Goal: Transaction & Acquisition: Purchase product/service

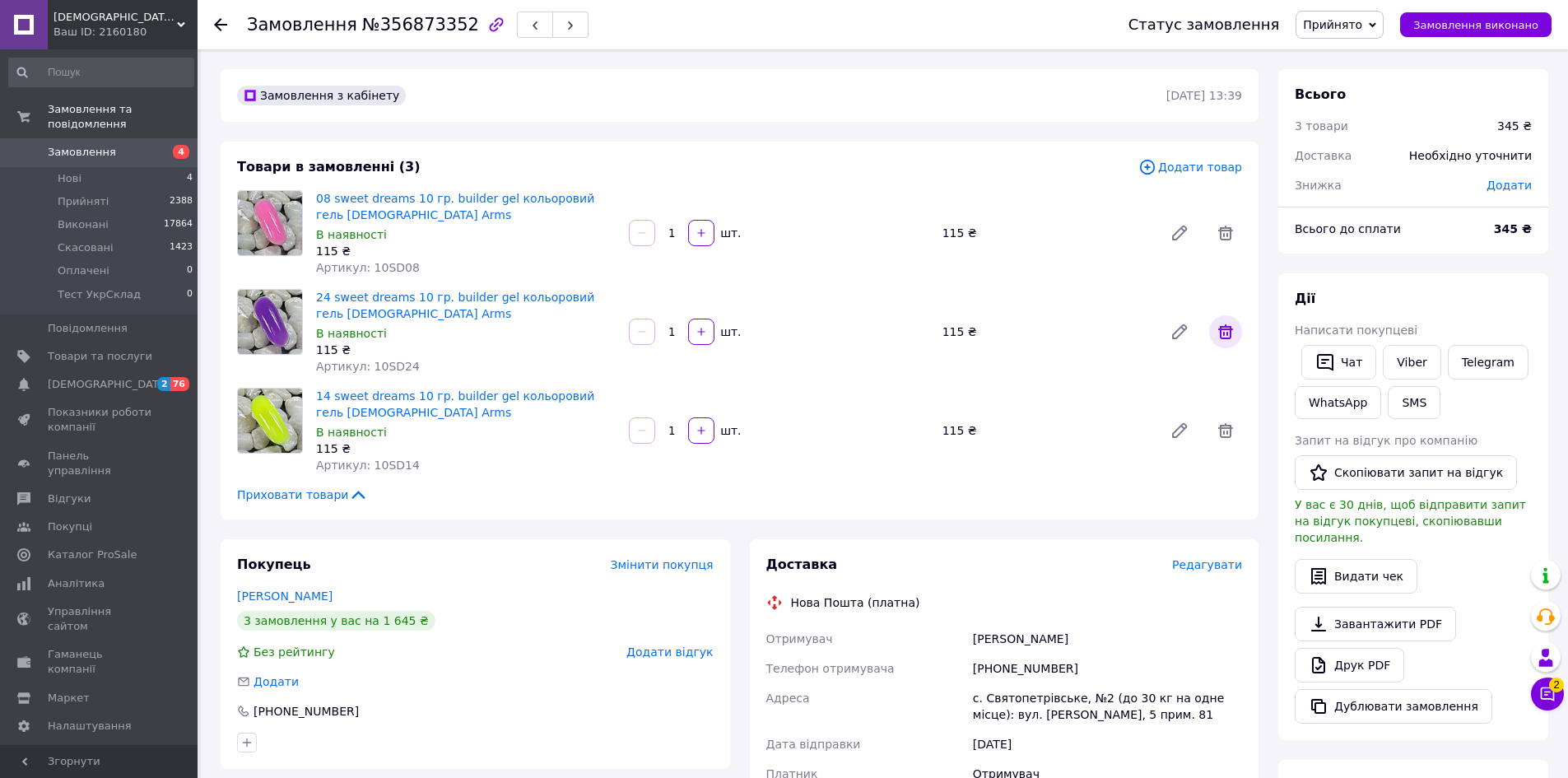
click at [1219, 331] on icon at bounding box center [1225, 332] width 15 height 15
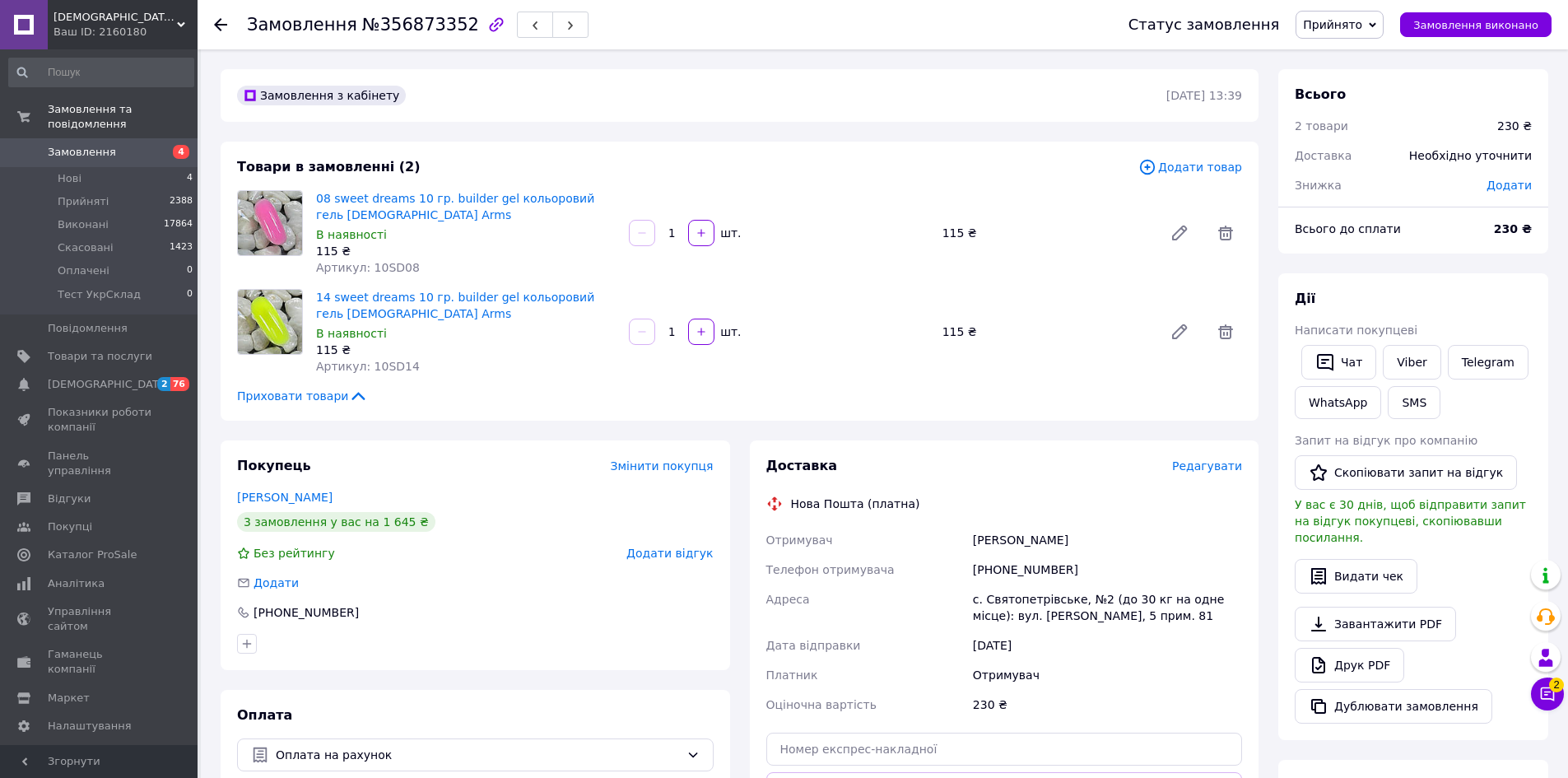
click at [1156, 167] on icon at bounding box center [1147, 168] width 18 height 18
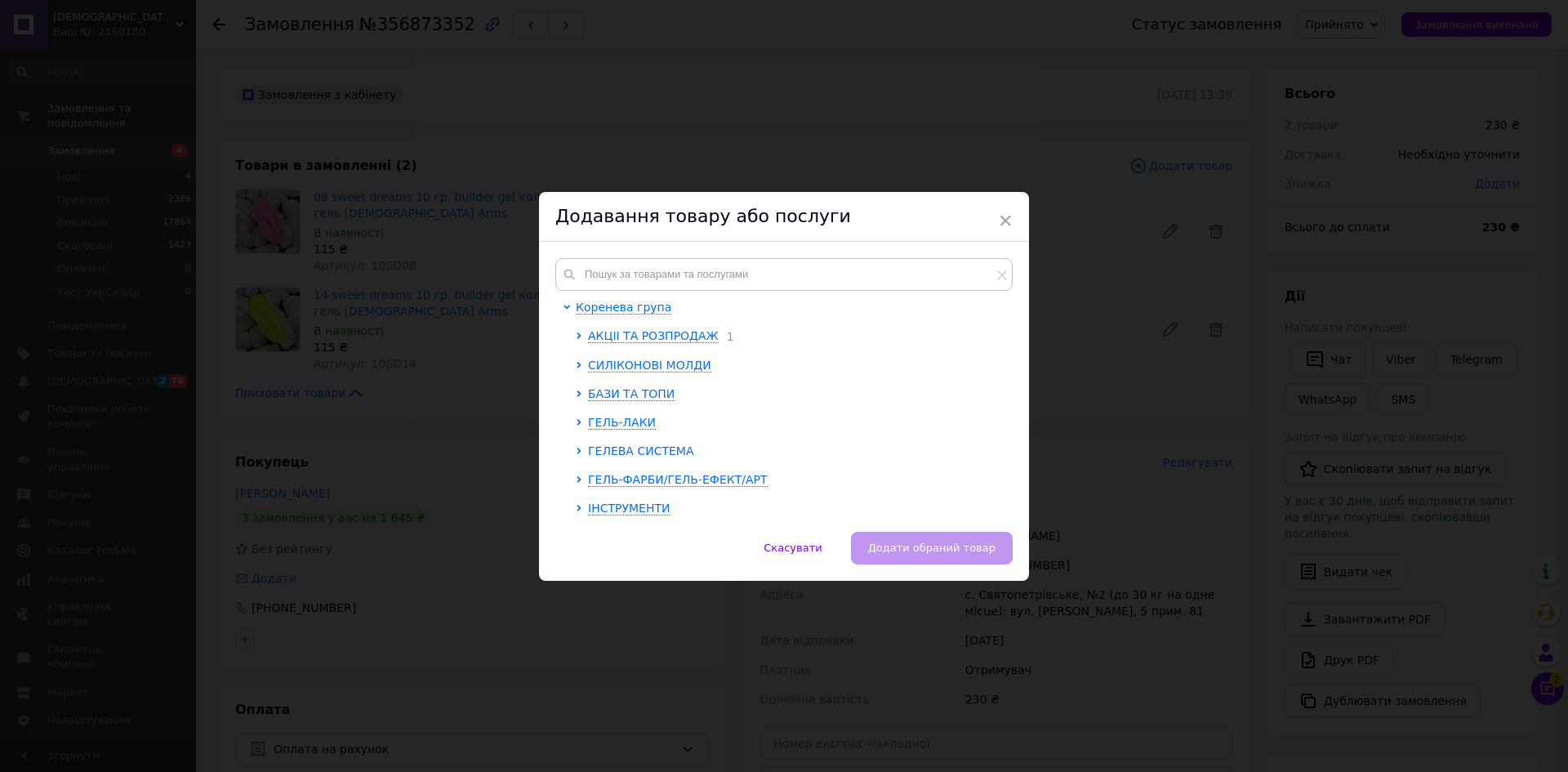
click at [648, 447] on span "ГЕЛЕВА СИСТЕМА" at bounding box center [640, 451] width 106 height 13
click at [645, 398] on span "SWEET DREAMS" at bounding box center [646, 393] width 92 height 13
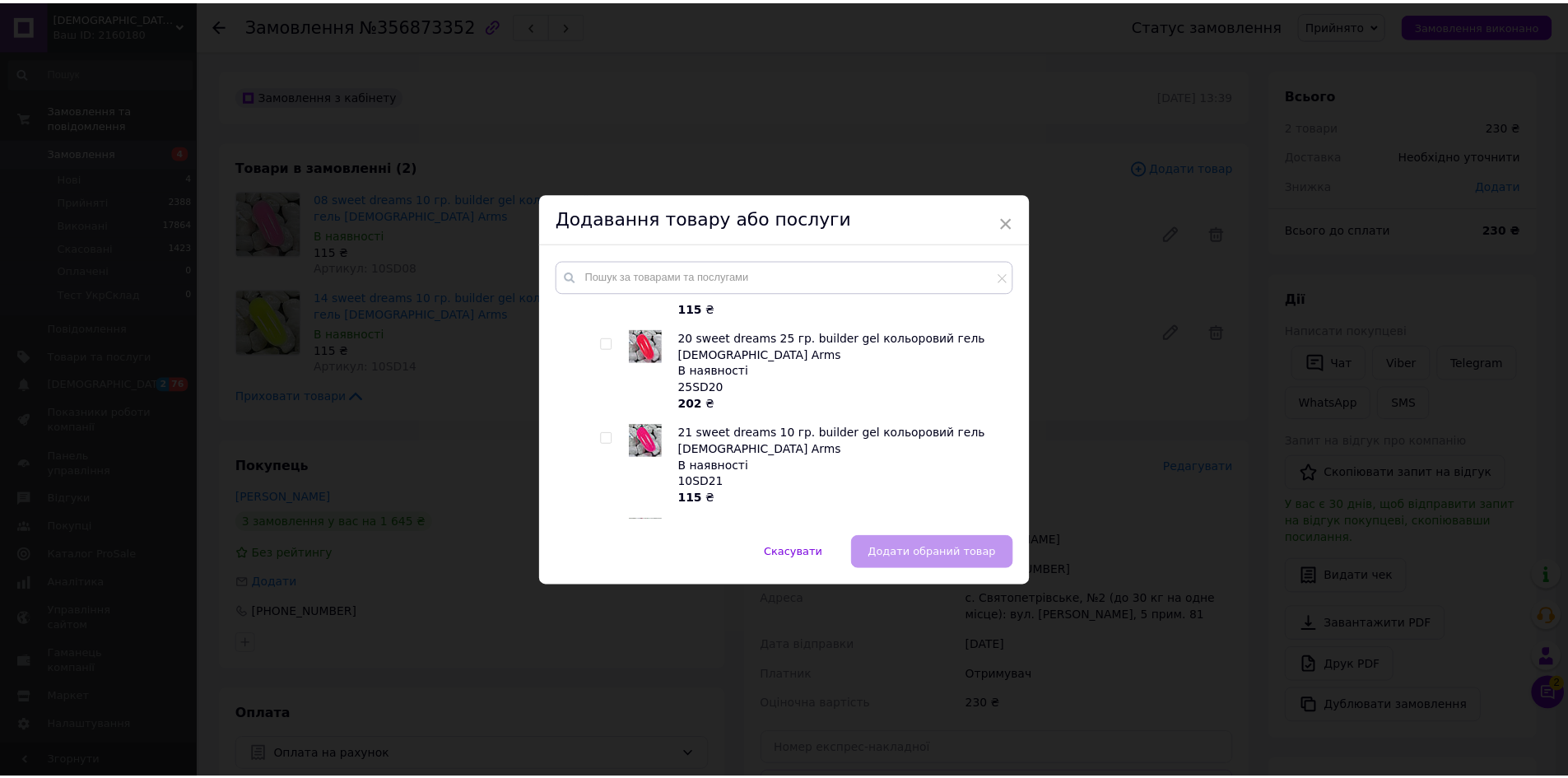
scroll to position [4028, 0]
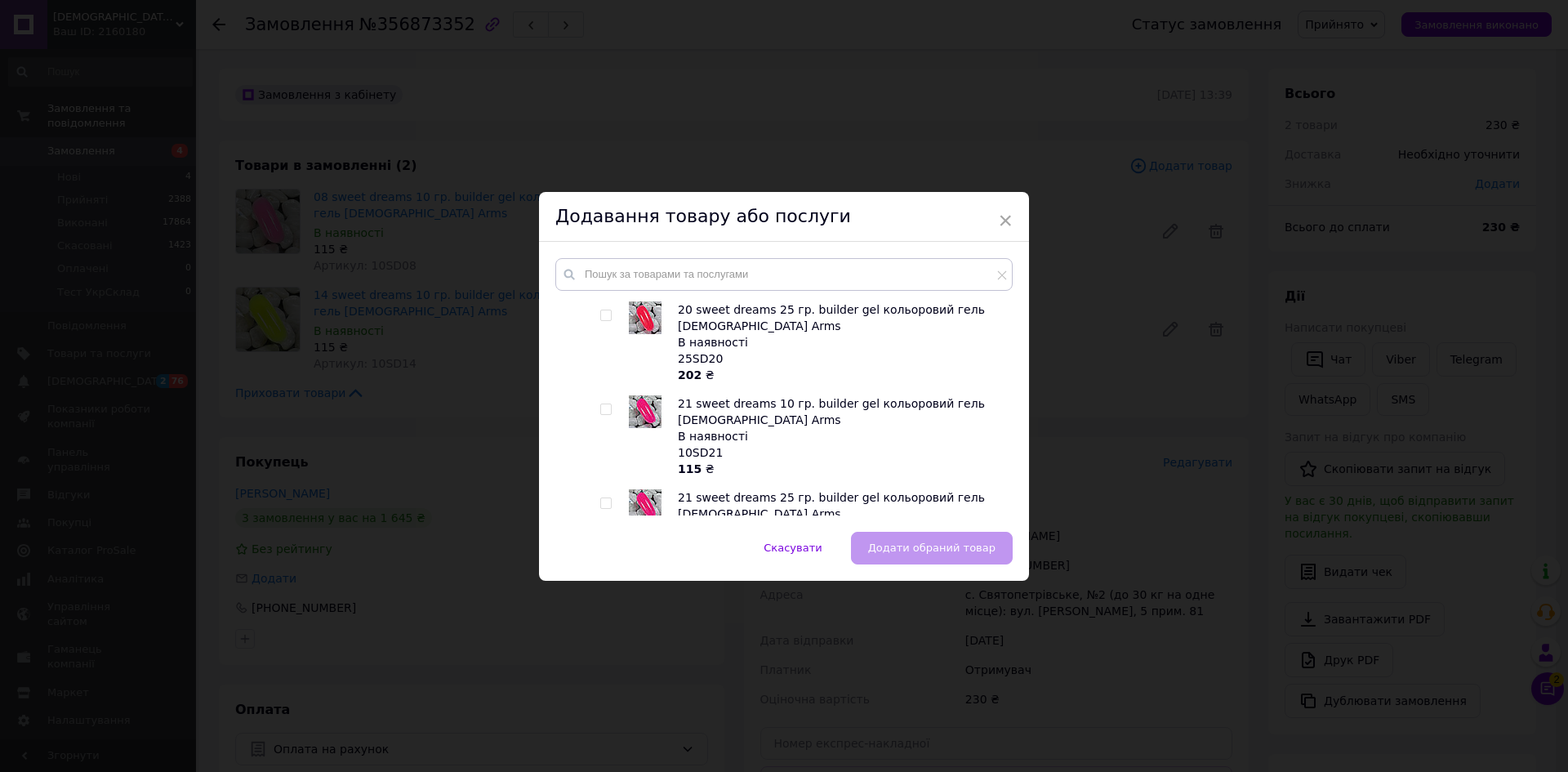
click at [606, 413] on input "checkbox" at bounding box center [605, 409] width 11 height 11
checkbox input "true"
click at [934, 547] on span "Додати обраний товар" at bounding box center [931, 547] width 127 height 12
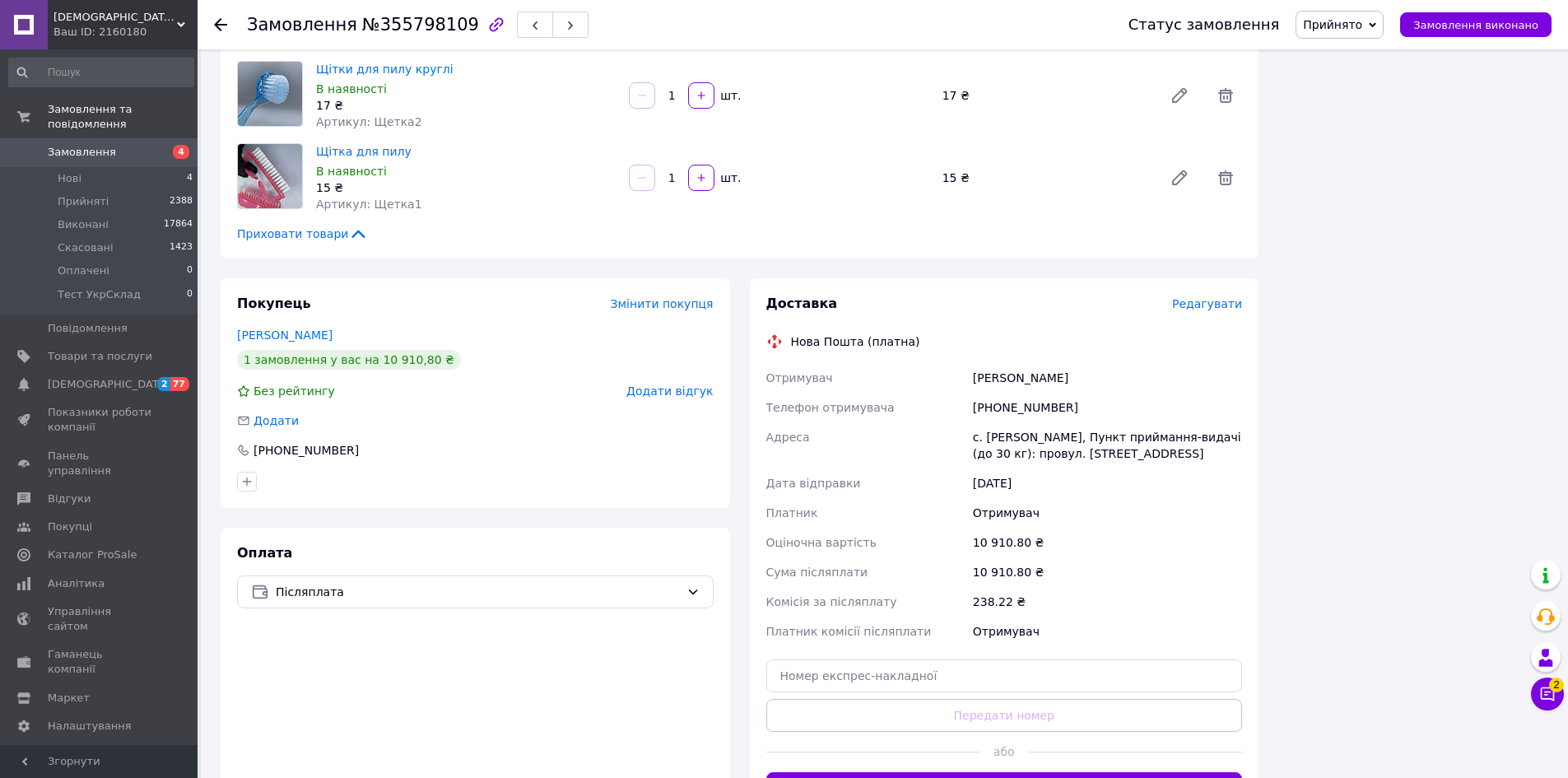
scroll to position [2583, 0]
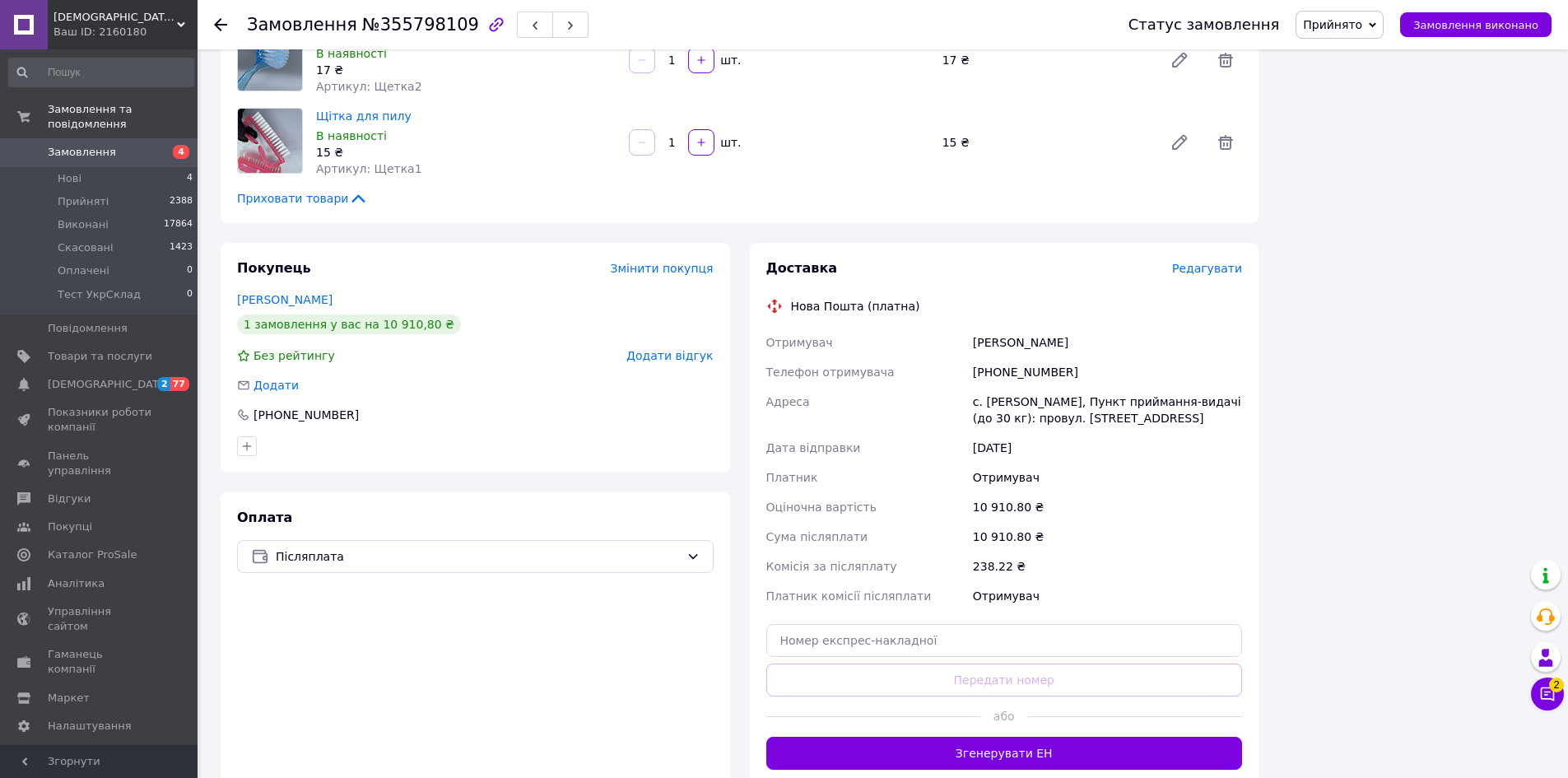
click at [1030, 387] on div "с. Котловина, Пункт приймання-видачі (до 30 кг): провул. Десантників, 4/а" at bounding box center [1107, 410] width 276 height 46
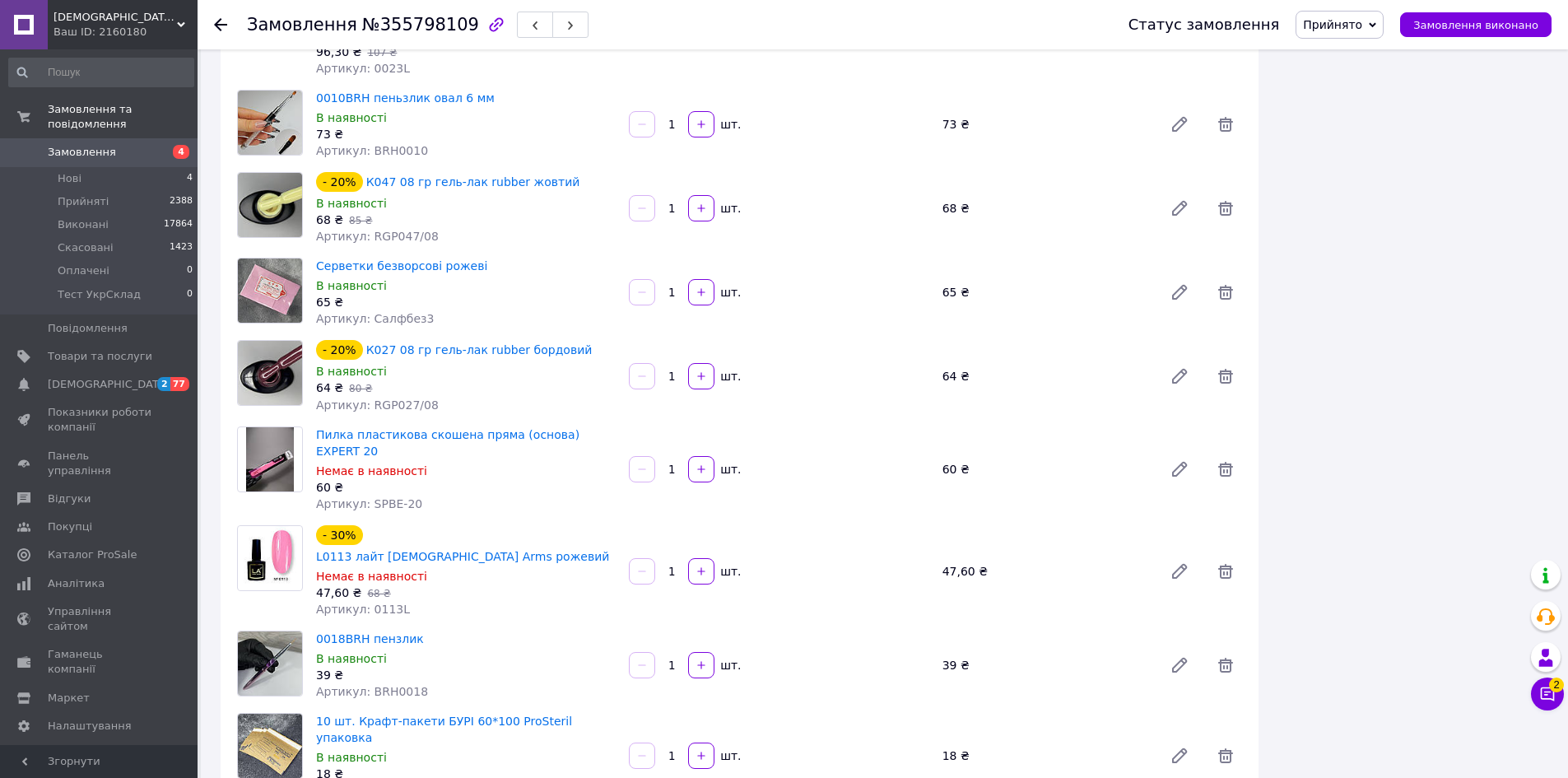
scroll to position [1595, 0]
